Goal: Information Seeking & Learning: Learn about a topic

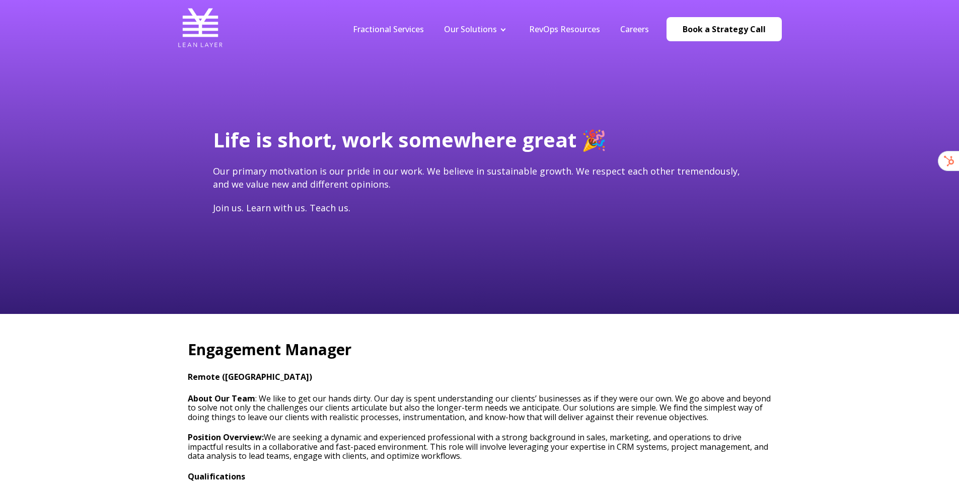
scroll to position [87, 0]
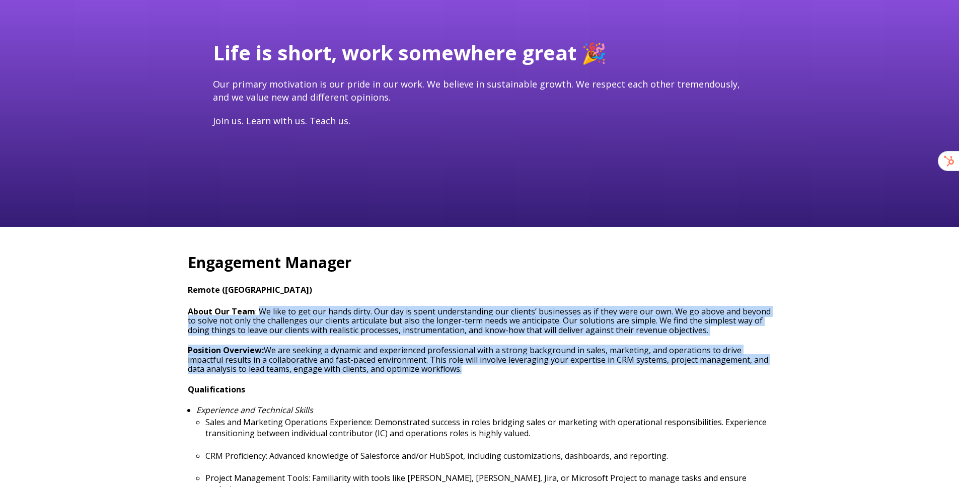
drag, startPoint x: 260, startPoint y: 313, endPoint x: 665, endPoint y: 366, distance: 408.0
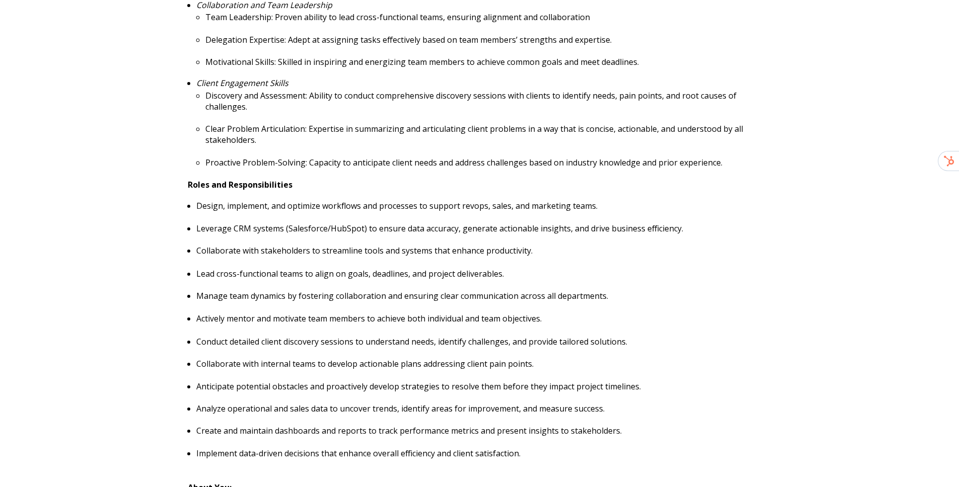
scroll to position [645, 0]
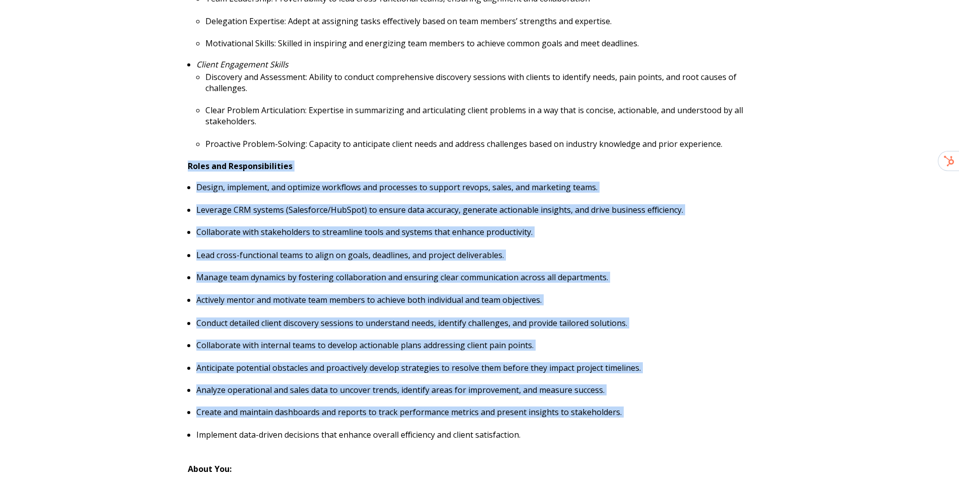
drag, startPoint x: 187, startPoint y: 155, endPoint x: 359, endPoint y: 429, distance: 322.9
click at [358, 415] on span "Engagement Manager Remote ([GEOGRAPHIC_DATA]) About Our Team : We like to get o…" at bounding box center [480, 202] width 584 height 1014
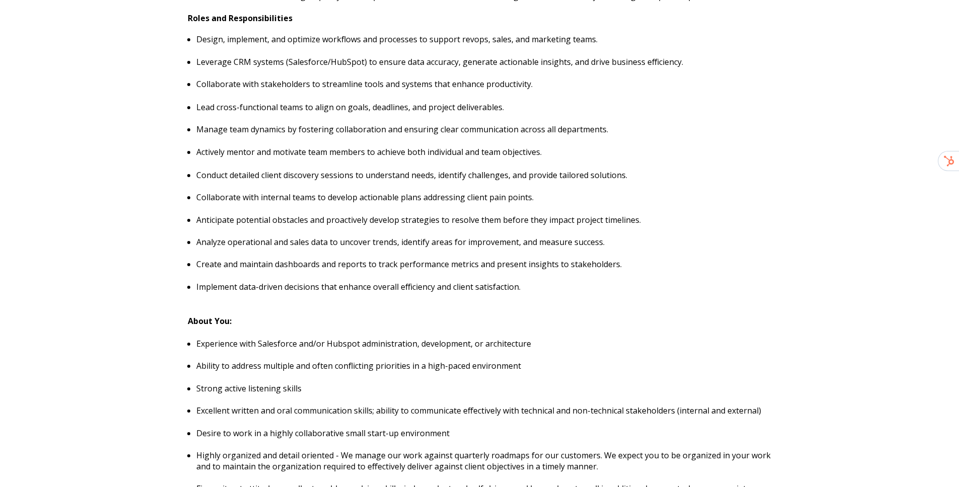
click at [359, 429] on ul "Experience with Salesforce and/or Hubspot administration, development, or archi…" at bounding box center [480, 427] width 584 height 179
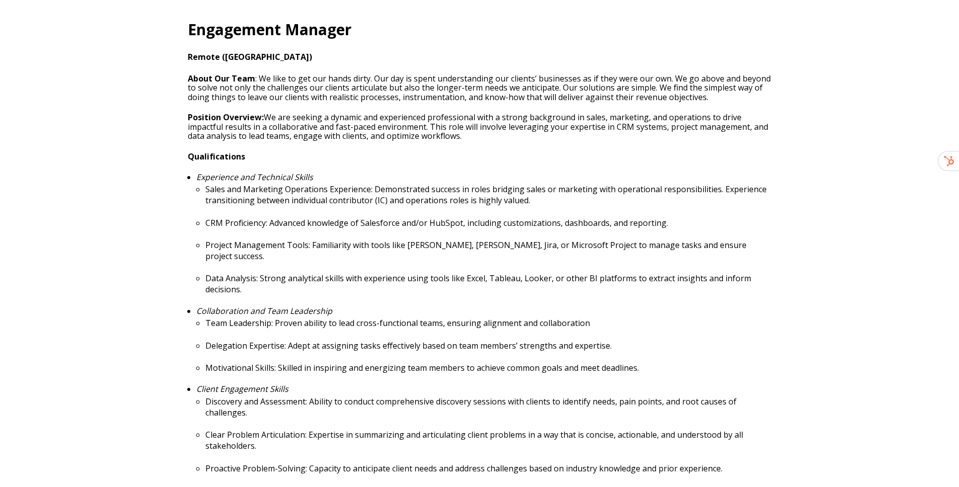
scroll to position [0, 0]
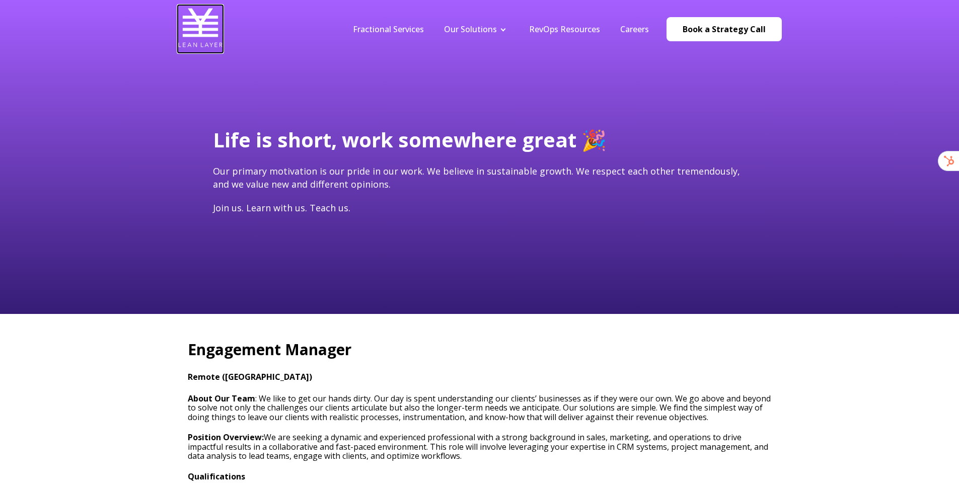
click at [193, 27] on img at bounding box center [200, 27] width 45 height 45
click at [202, 27] on img at bounding box center [200, 27] width 45 height 45
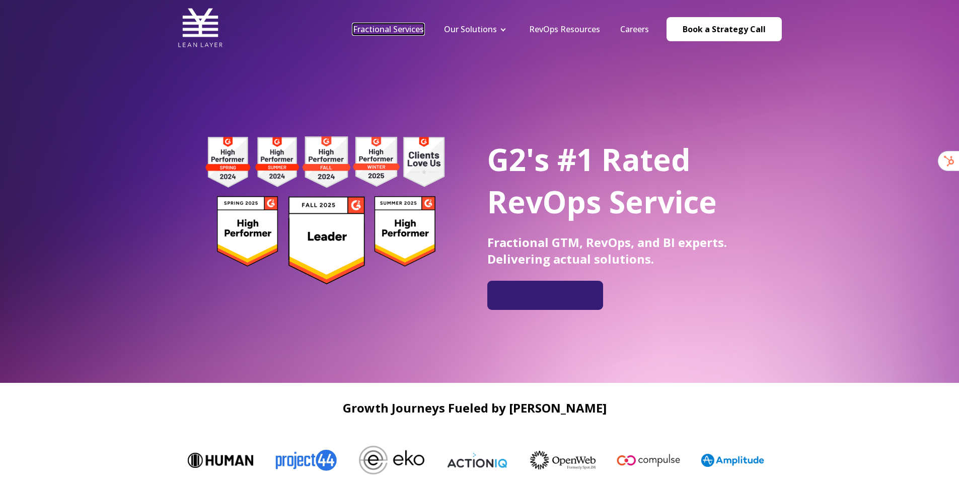
click at [402, 27] on link "Fractional Services" at bounding box center [388, 29] width 71 height 11
